Goal: Information Seeking & Learning: Learn about a topic

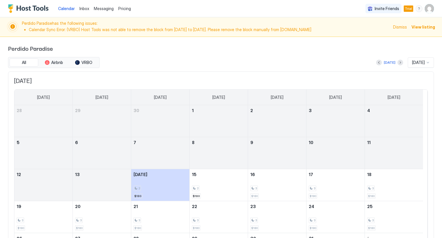
scroll to position [50, 0]
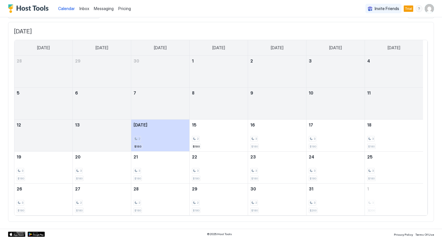
click at [406, 10] on span "Trial" at bounding box center [408, 8] width 7 height 5
click at [428, 12] on img "User profile" at bounding box center [429, 8] width 9 height 9
click at [124, 10] on div at bounding box center [221, 119] width 442 height 238
click at [124, 10] on span "Pricing" at bounding box center [124, 8] width 13 height 5
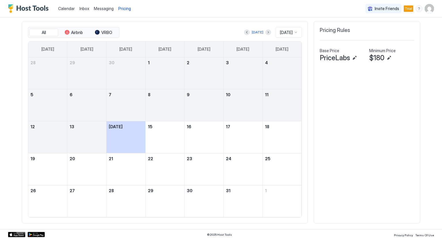
scroll to position [111, 332]
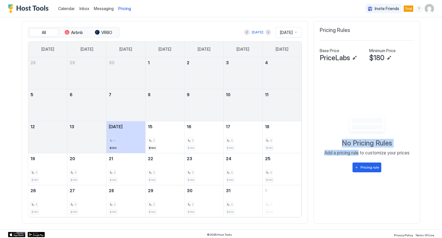
drag, startPoint x: 312, startPoint y: 98, endPoint x: 357, endPoint y: 156, distance: 73.4
click at [357, 156] on div "Pricing Rules Base Price PriceLabs Minimum Price $180 To pick up a draggable it…" at bounding box center [367, 122] width 107 height 202
click at [391, 170] on div "No Pricing Rules Add a pricing rule to customize your prices Pricing rule" at bounding box center [367, 143] width 94 height 58
click at [370, 168] on div "Pricing rule" at bounding box center [370, 167] width 18 height 5
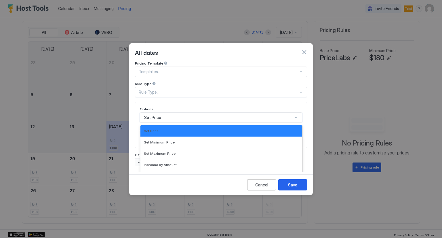
scroll to position [30, 0]
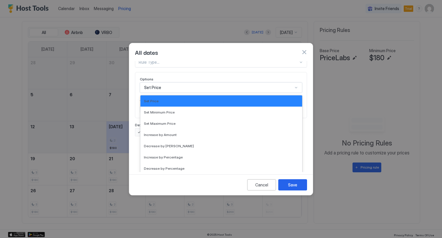
click at [297, 93] on div "17 results available. Use Up and Down to choose options, press Enter to select …" at bounding box center [221, 87] width 162 height 10
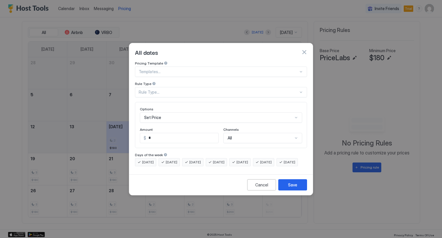
scroll to position [0, 0]
click at [307, 106] on div "Pricing Template Templates... Rule Type Rule Type... Options Set Price Amount $…" at bounding box center [221, 116] width 184 height 111
click at [305, 49] on button "button" at bounding box center [304, 52] width 6 height 6
